Goal: Information Seeking & Learning: Learn about a topic

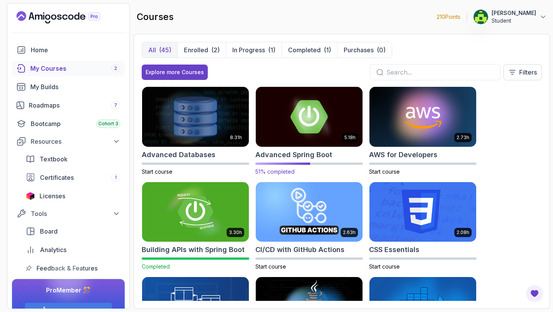
click at [319, 121] on img at bounding box center [309, 116] width 112 height 63
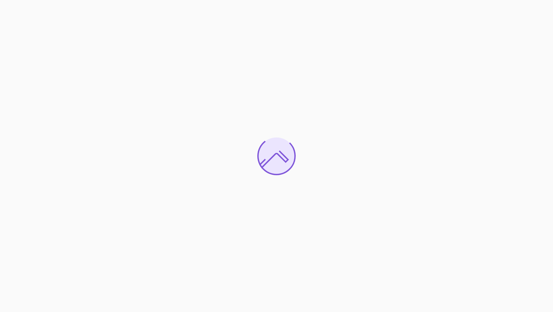
click at [150, 96] on div at bounding box center [276, 156] width 553 height 312
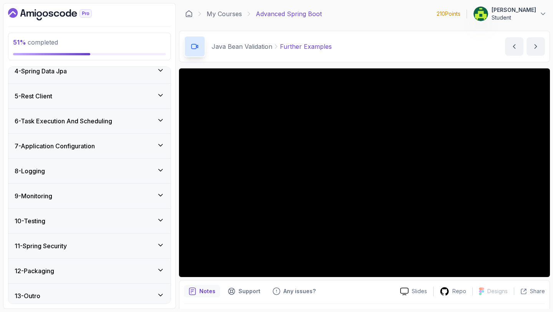
scroll to position [378, 0]
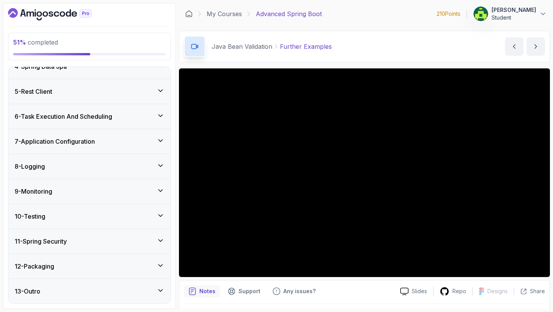
click at [130, 137] on div "7 - Application Configuration" at bounding box center [90, 141] width 150 height 9
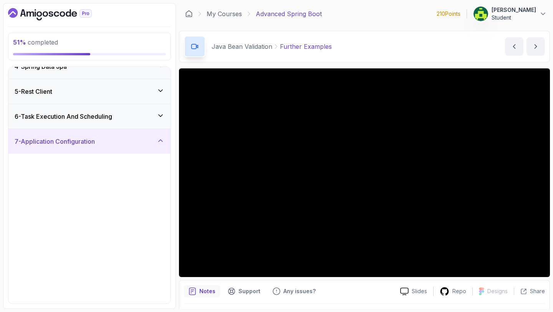
scroll to position [88, 0]
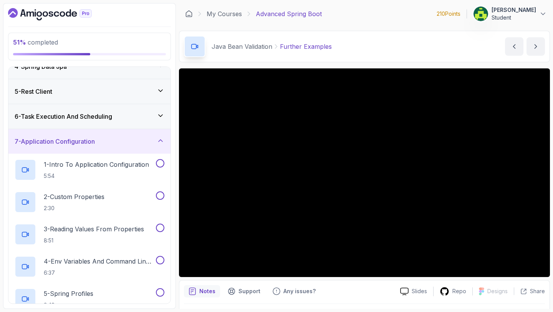
click at [129, 139] on div "7 - Application Configuration" at bounding box center [90, 141] width 150 height 9
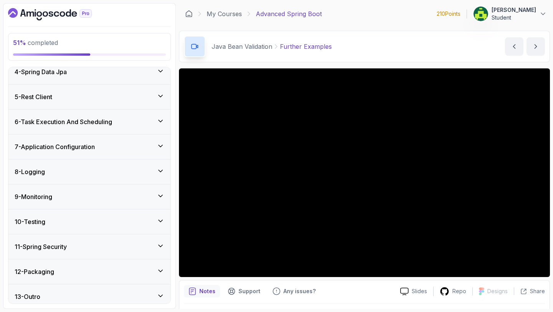
scroll to position [44, 0]
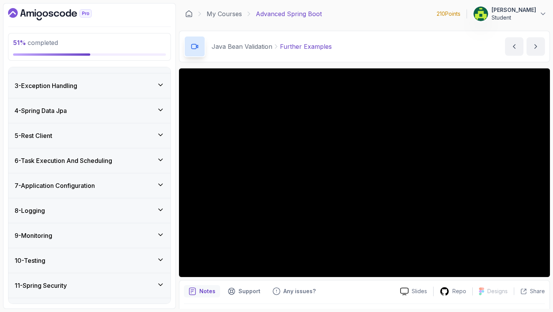
click at [120, 133] on div "5 - Rest Client" at bounding box center [90, 135] width 150 height 9
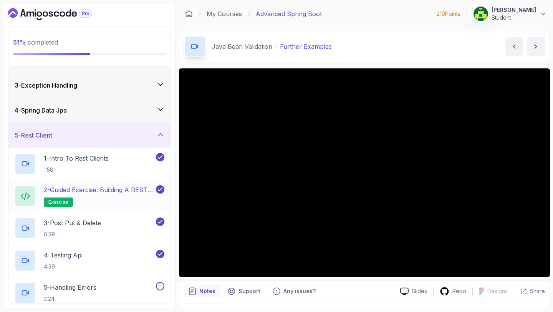
scroll to position [141, 0]
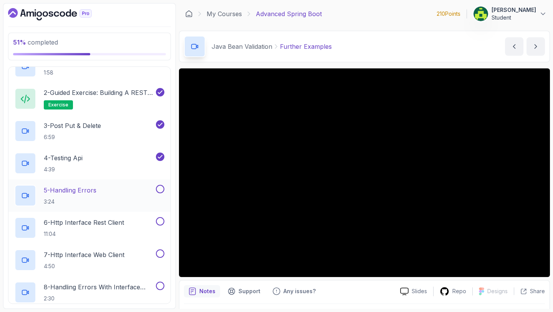
click at [148, 198] on div "5 - Handling Errors 3:24" at bounding box center [85, 195] width 140 height 21
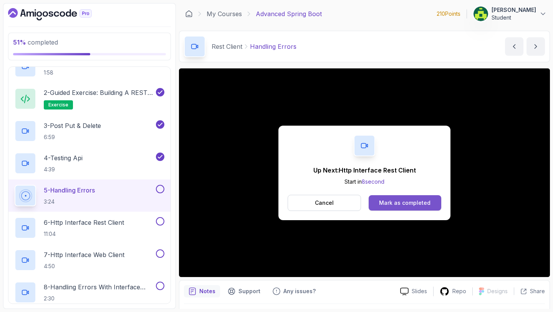
click at [437, 197] on button "Mark as completed" at bounding box center [404, 202] width 73 height 15
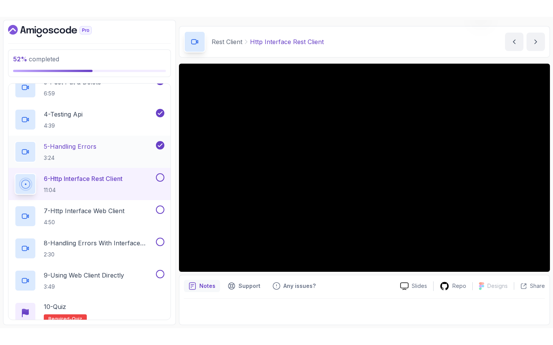
scroll to position [186, 0]
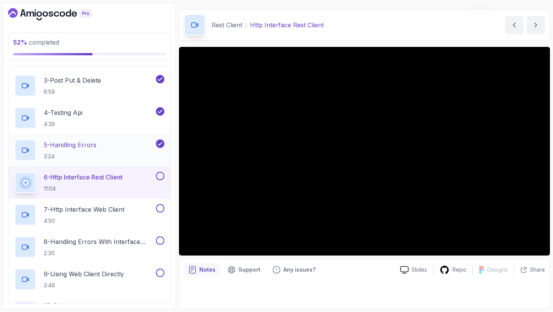
click at [119, 142] on div "5 - Handling Errors 3:24" at bounding box center [85, 149] width 140 height 21
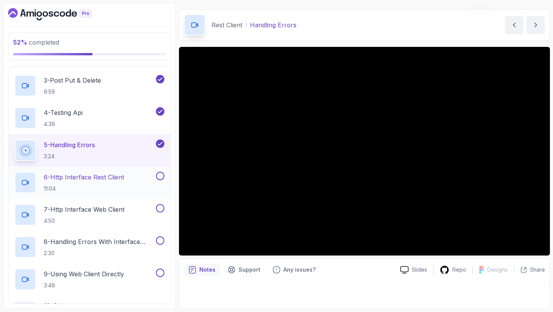
click at [94, 180] on p "6 - Http Interface Rest Client" at bounding box center [84, 176] width 80 height 9
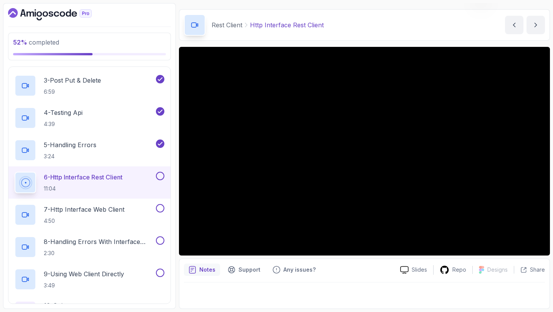
click at [15, 172] on button "6 - Http Interface Rest Client 11:04" at bounding box center [90, 182] width 150 height 21
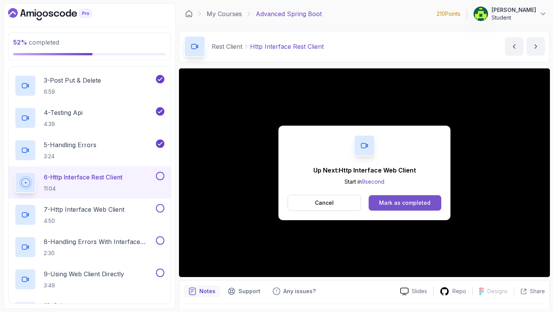
click at [406, 204] on div "Mark as completed" at bounding box center [404, 203] width 51 height 8
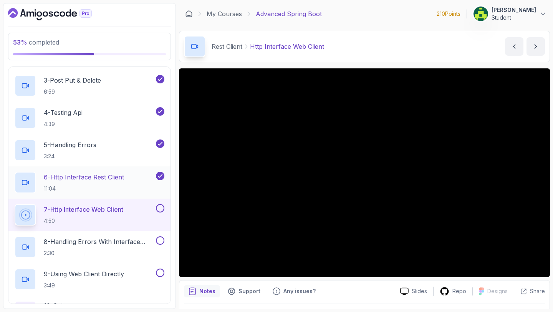
click at [91, 178] on p "6 - Http Interface Rest Client" at bounding box center [84, 176] width 80 height 9
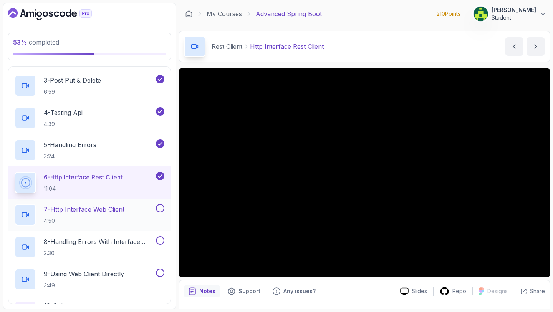
click at [114, 215] on h2 "7 - Http Interface Web Client 4:50" at bounding box center [84, 215] width 81 height 20
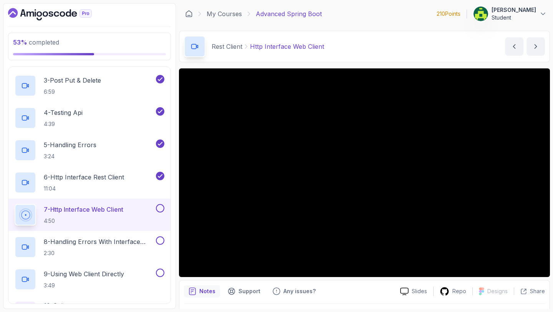
click at [15, 204] on button "7 - Http Interface Web Client 4:50" at bounding box center [90, 214] width 150 height 21
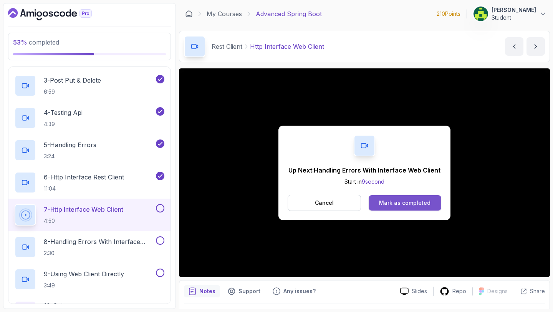
click at [415, 202] on div "Mark as completed" at bounding box center [404, 203] width 51 height 8
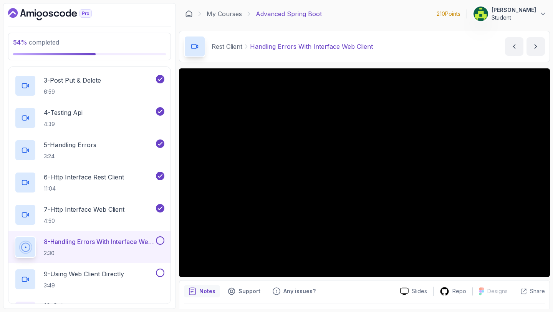
click at [551, 266] on section "54 % completed 1 - Intro 2 - Java Bean Validation 3 - Exception Handling 4 - Sp…" at bounding box center [276, 156] width 553 height 312
